Goal: Find specific page/section: Find specific page/section

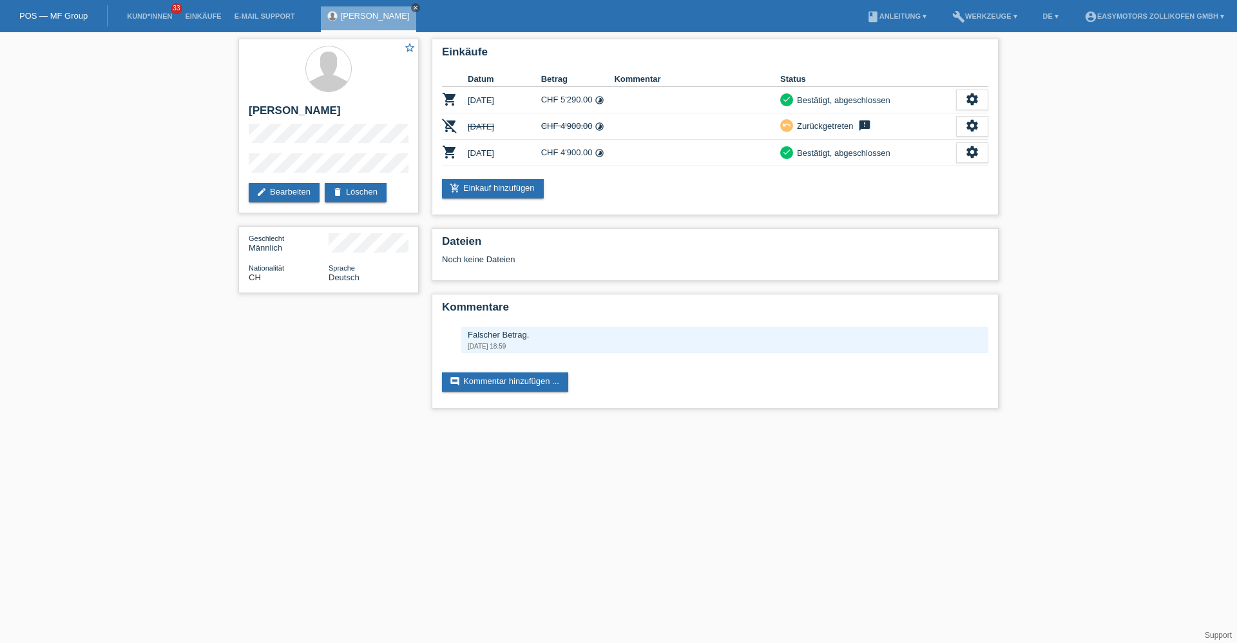
click at [416, 8] on icon "close" at bounding box center [415, 8] width 6 height 6
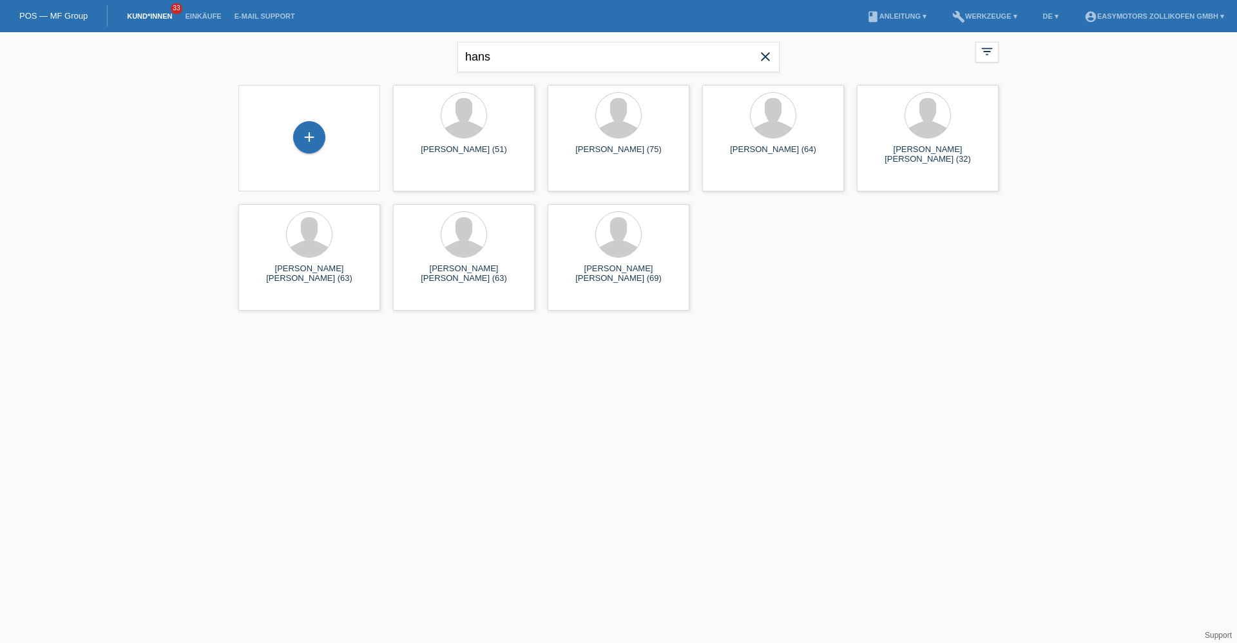
click at [760, 61] on icon "close" at bounding box center [765, 56] width 15 height 15
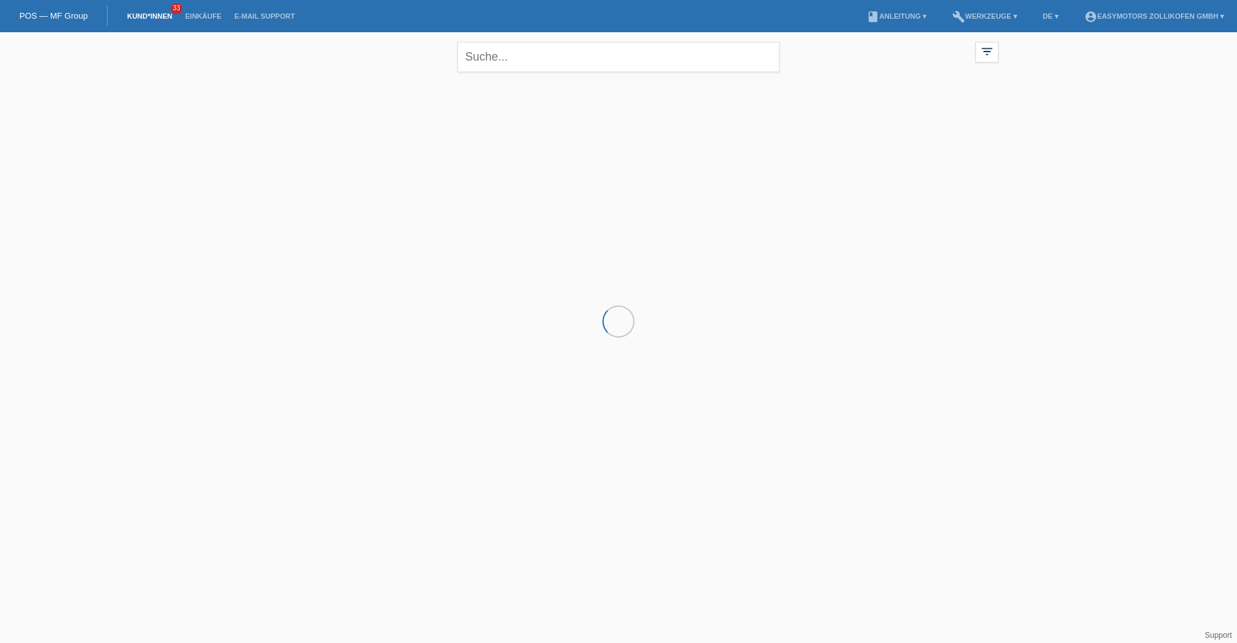
click at [198, 12] on li "Einkäufe" at bounding box center [203, 16] width 49 height 33
click at [194, 28] on li "Einkäufe" at bounding box center [203, 16] width 49 height 33
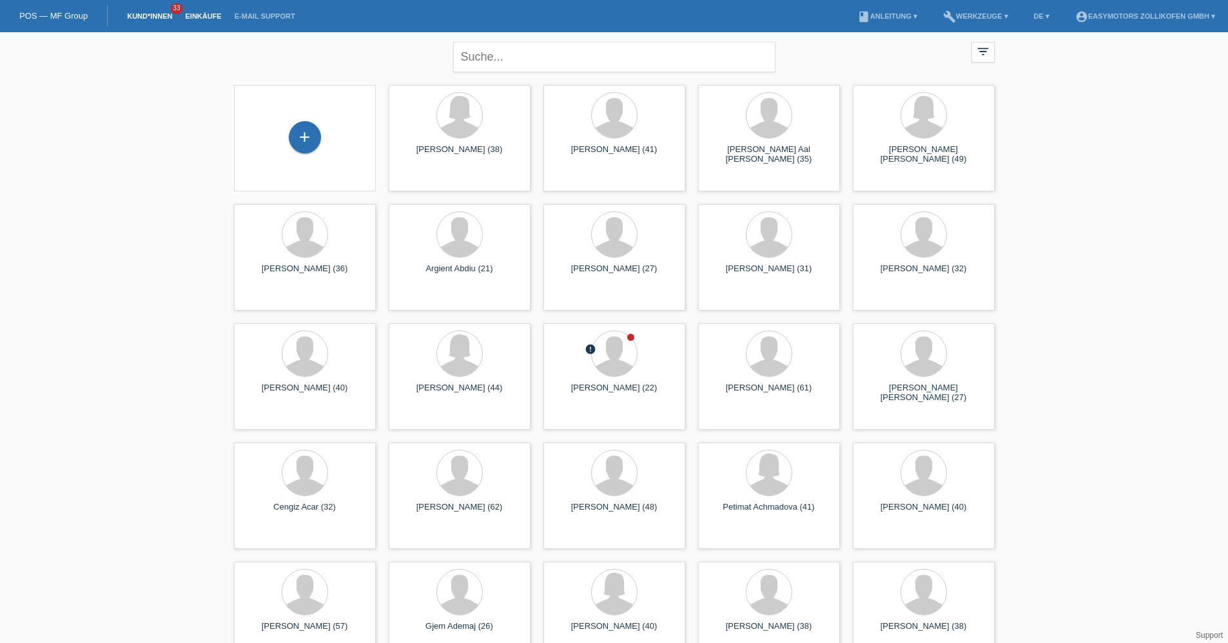
click at [203, 17] on link "Einkäufe" at bounding box center [203, 16] width 49 height 8
